Goal: Task Accomplishment & Management: Manage account settings

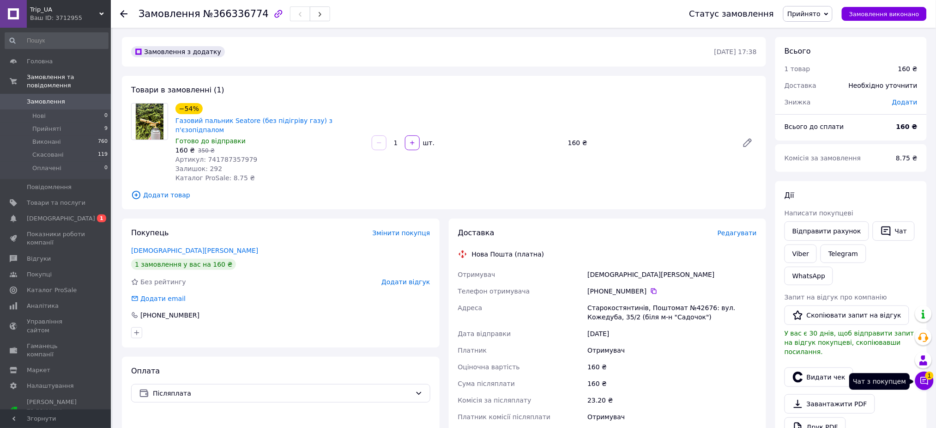
click at [927, 385] on icon at bounding box center [924, 380] width 9 height 9
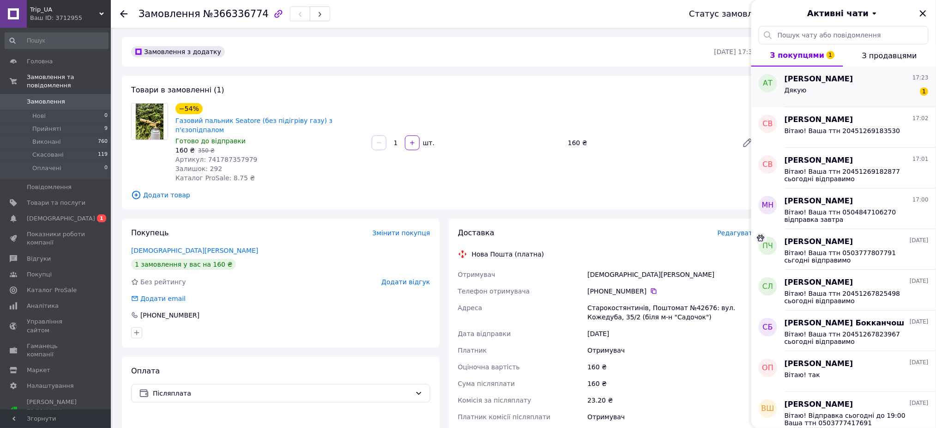
click at [862, 84] on div "Дякую 1" at bounding box center [856, 91] width 144 height 15
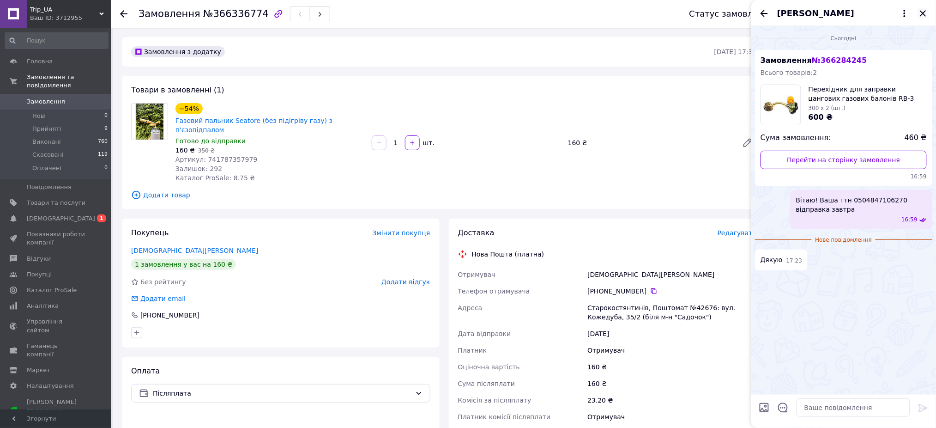
click at [926, 12] on icon "Закрити" at bounding box center [922, 13] width 11 height 11
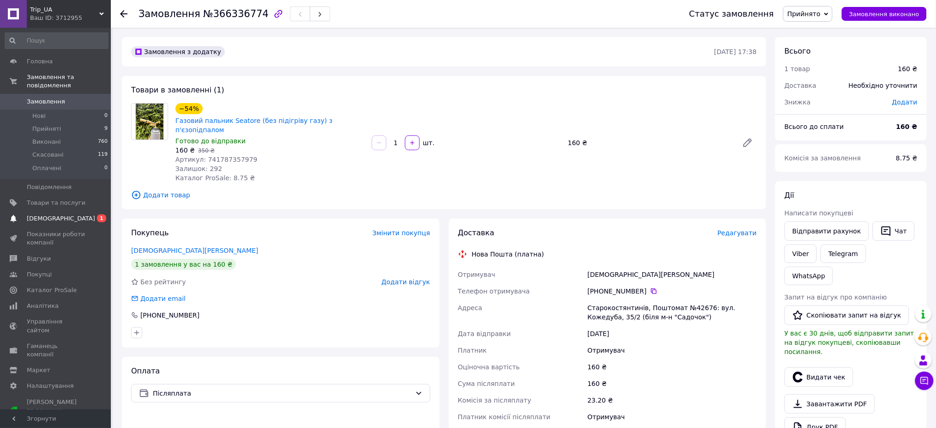
click at [43, 214] on span "[DEMOGRAPHIC_DATA]" at bounding box center [61, 218] width 68 height 8
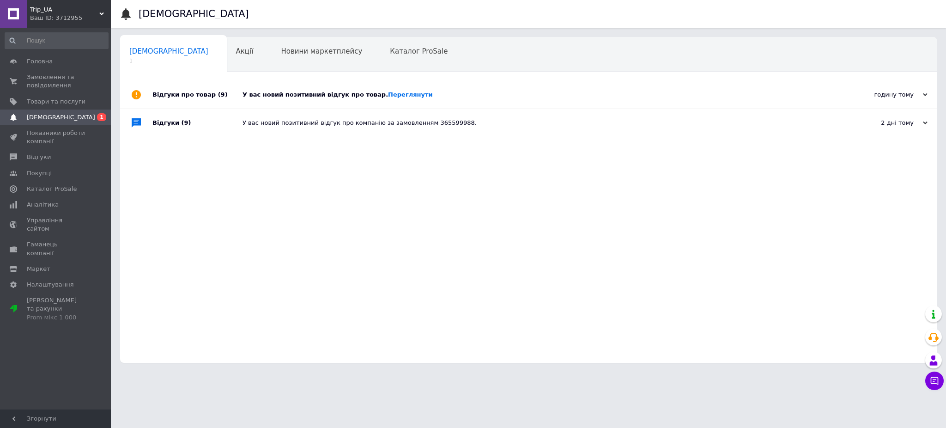
click at [511, 104] on div "У вас новий позитивний відгук про товар. Переглянути" at bounding box center [538, 95] width 592 height 28
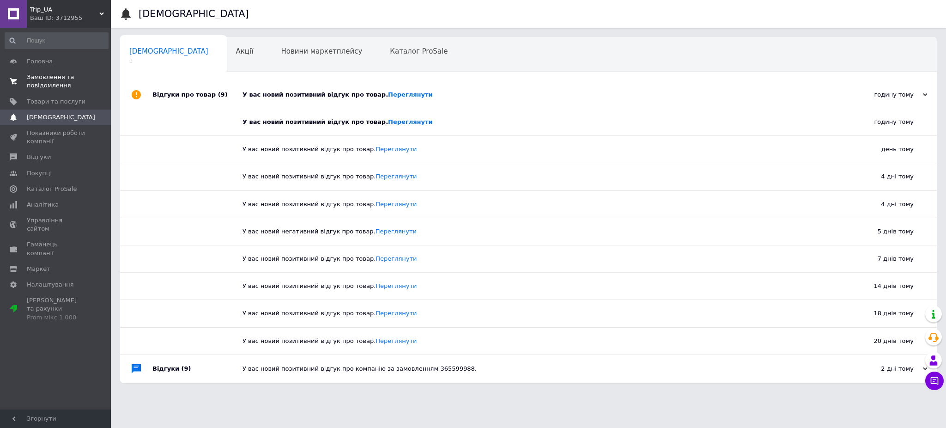
click at [43, 75] on span "Замовлення та повідомлення" at bounding box center [56, 81] width 59 height 17
